Goal: Transaction & Acquisition: Purchase product/service

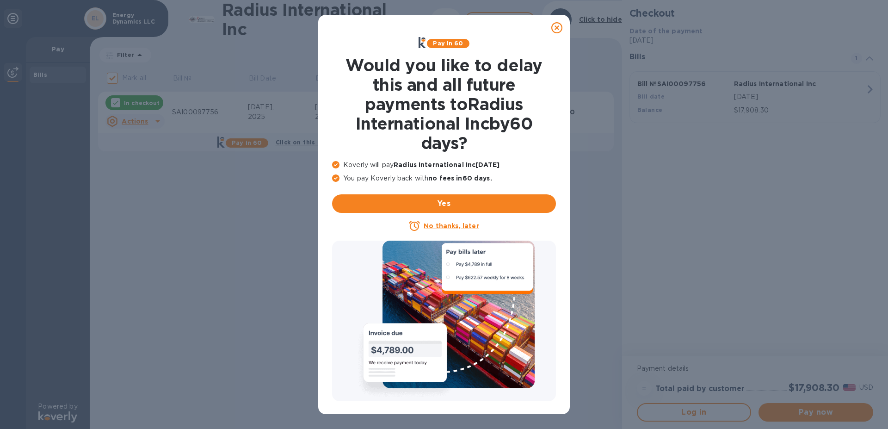
click at [456, 225] on u "No thanks, later" at bounding box center [451, 225] width 55 height 7
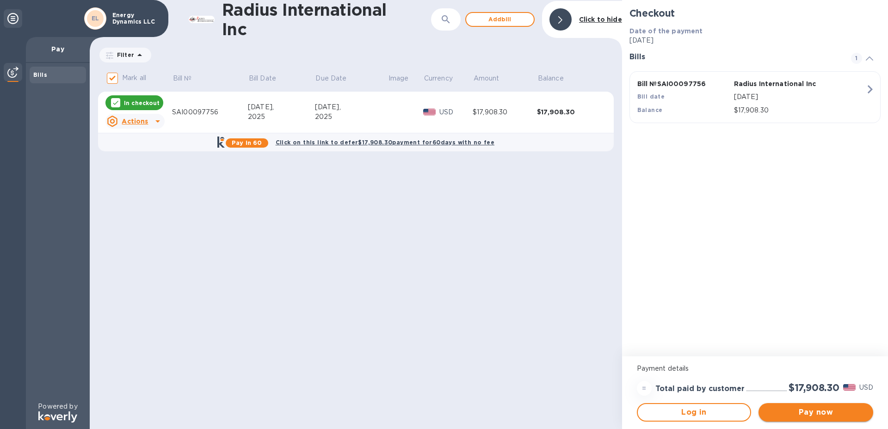
click at [818, 413] on span "Pay now" at bounding box center [816, 412] width 100 height 11
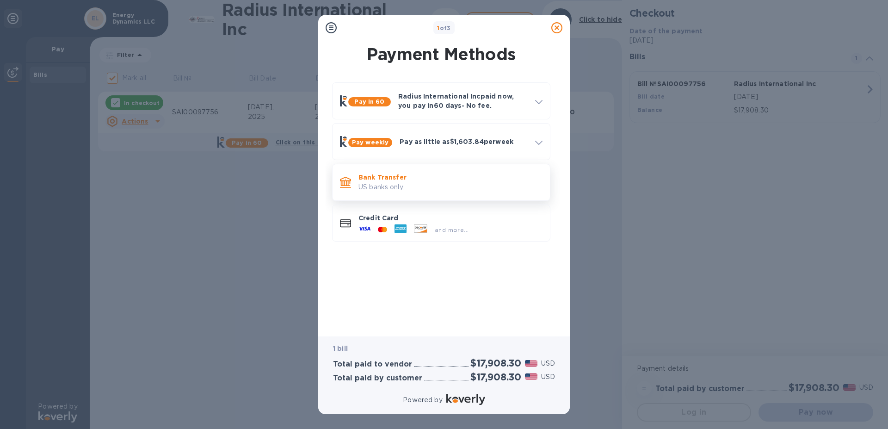
click at [376, 186] on p "US banks only." at bounding box center [451, 187] width 184 height 10
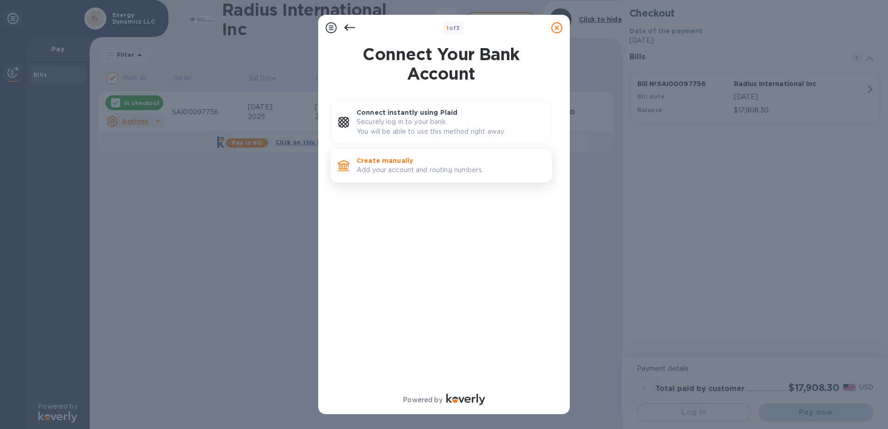
click at [379, 165] on p "Create manually" at bounding box center [451, 160] width 188 height 9
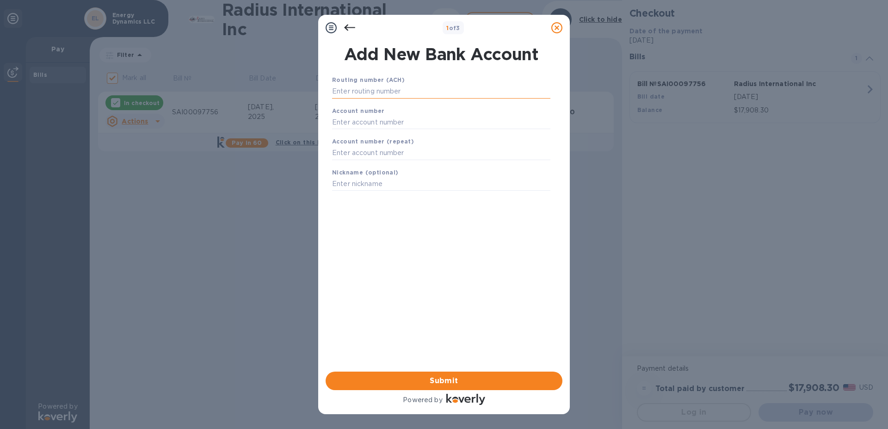
click at [366, 93] on input "text" at bounding box center [441, 92] width 218 height 14
type input "211273765"
click at [347, 134] on input "text" at bounding box center [441, 134] width 218 height 14
type input "190032951"
click at [340, 161] on input "text" at bounding box center [441, 165] width 218 height 14
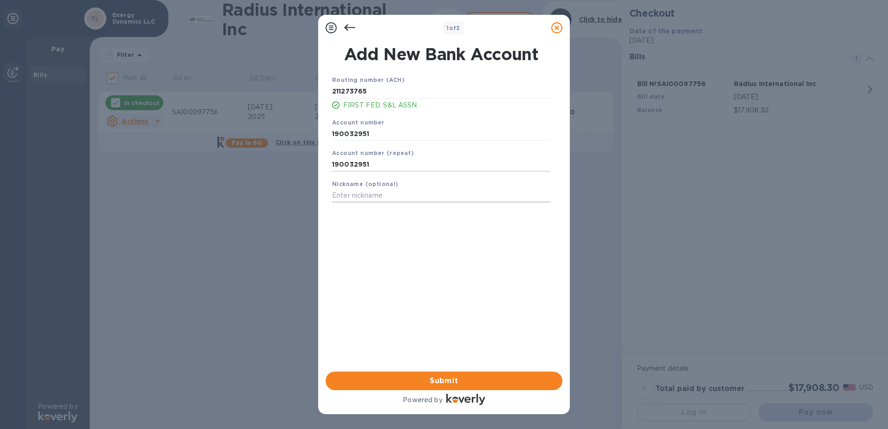
type input "190032951"
click at [352, 194] on input "text" at bounding box center [441, 196] width 218 height 14
click at [449, 383] on span "Submit" at bounding box center [444, 380] width 222 height 11
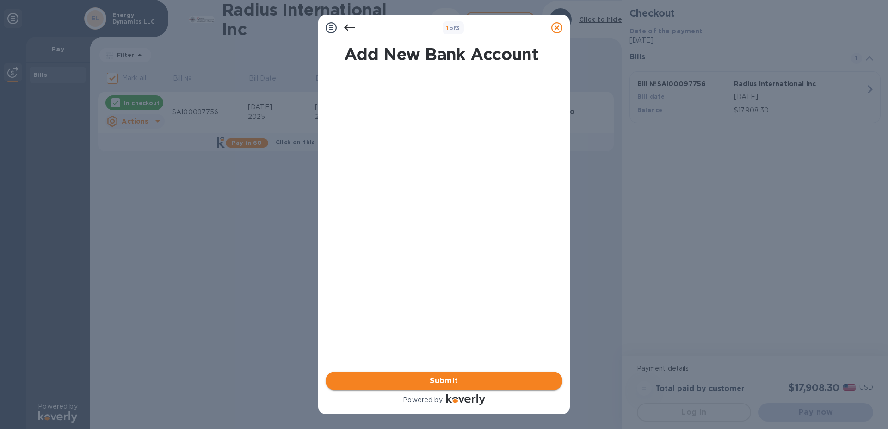
click at [416, 380] on span "Submit" at bounding box center [444, 380] width 222 height 11
